Goal: Complete application form

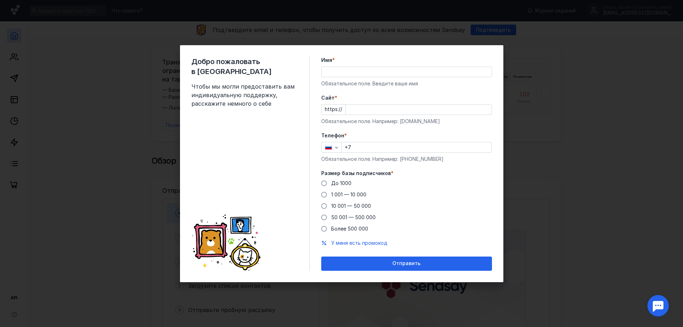
click at [373, 72] on input "Имя *" at bounding box center [406, 72] width 170 height 10
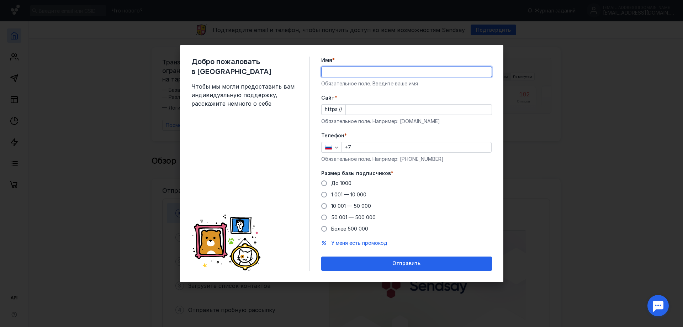
click at [373, 72] on input "Имя *" at bounding box center [406, 72] width 170 height 10
type input "Бит Тепло"
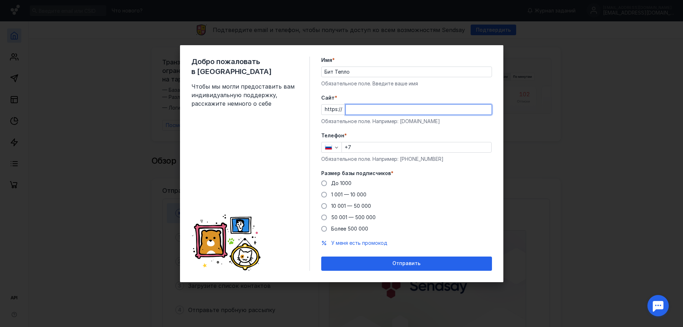
click at [363, 112] on input "Cайт *" at bounding box center [419, 110] width 146 height 10
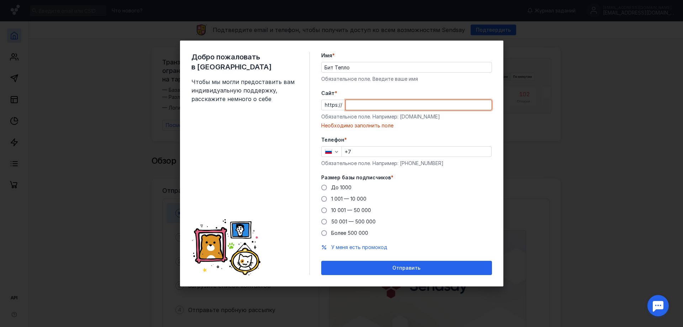
paste input "[DOMAIN_NAME][URL]"
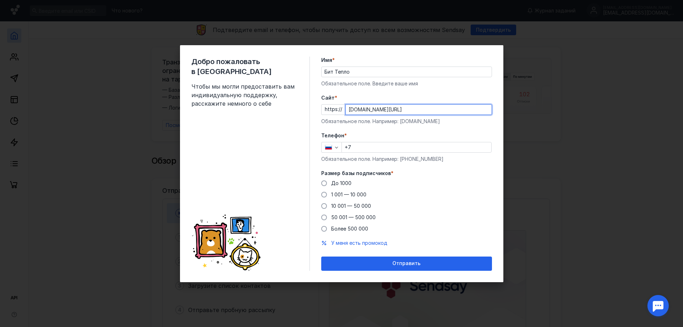
type input "[DOMAIN_NAME][URL]"
click at [363, 147] on input "+7" at bounding box center [416, 147] width 149 height 10
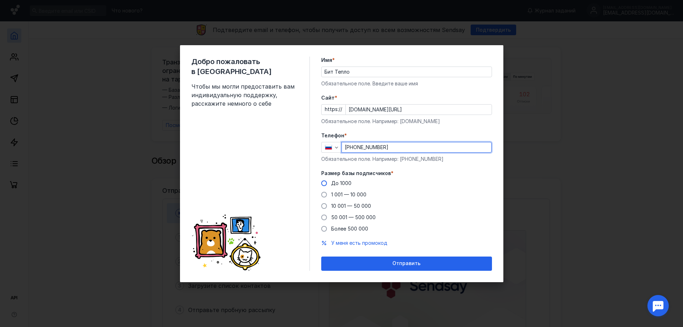
type input "[PHONE_NUMBER]"
click at [326, 184] on span at bounding box center [324, 183] width 6 height 6
click at [0, 0] on input "До 1000" at bounding box center [0, 0] width 0 height 0
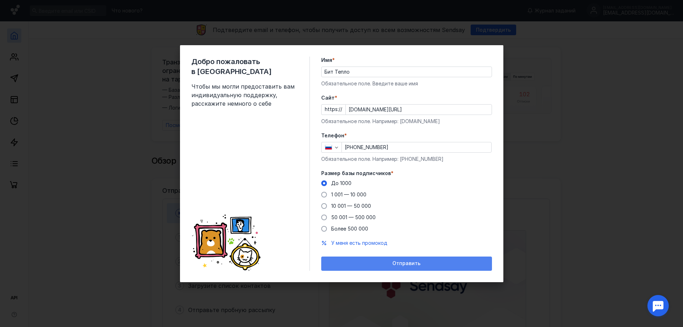
click at [383, 267] on div "Отправить" at bounding box center [406, 263] width 171 height 14
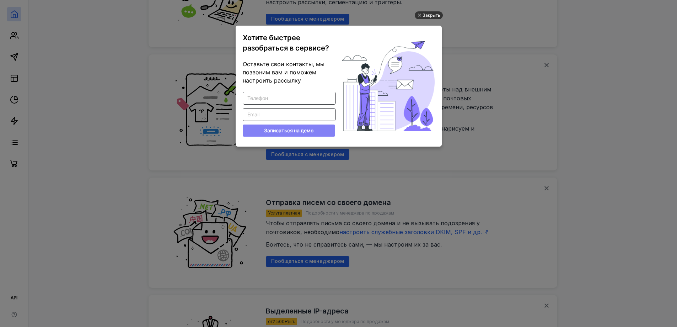
click at [430, 14] on div "Закрыть" at bounding box center [432, 15] width 18 height 8
